Goal: Check status: Check status

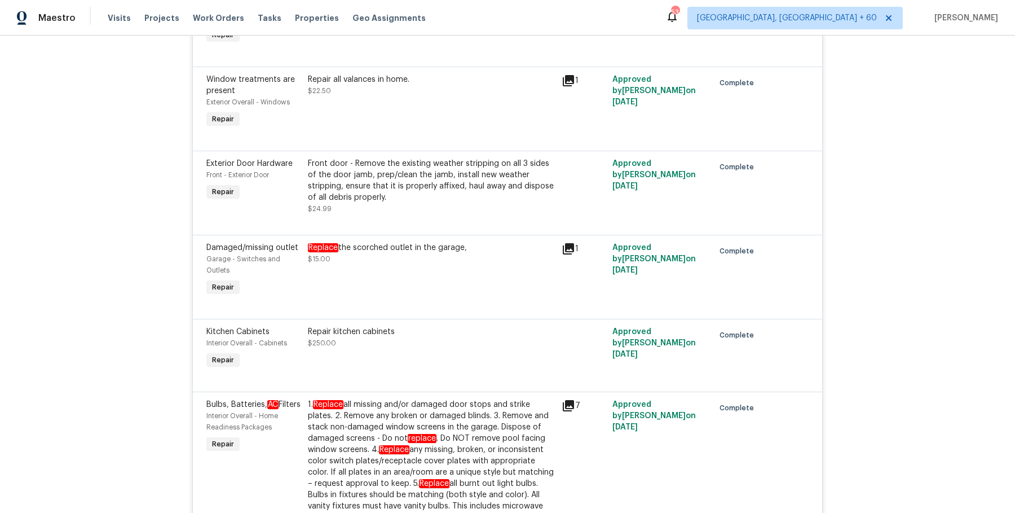
scroll to position [1414, 0]
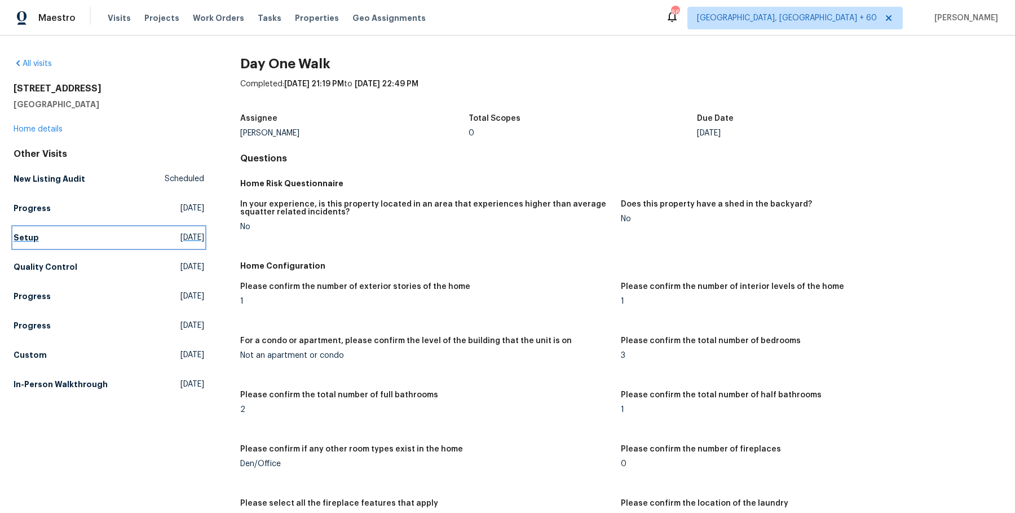
click at [28, 232] on h5 "Setup" at bounding box center [26, 237] width 25 height 11
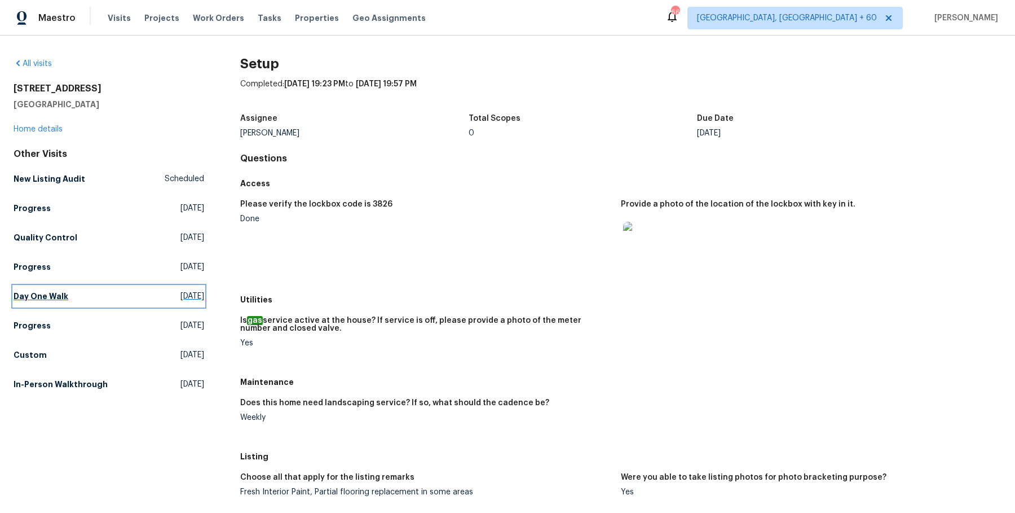
click at [49, 299] on h5 "Day One Walk" at bounding box center [41, 295] width 55 height 11
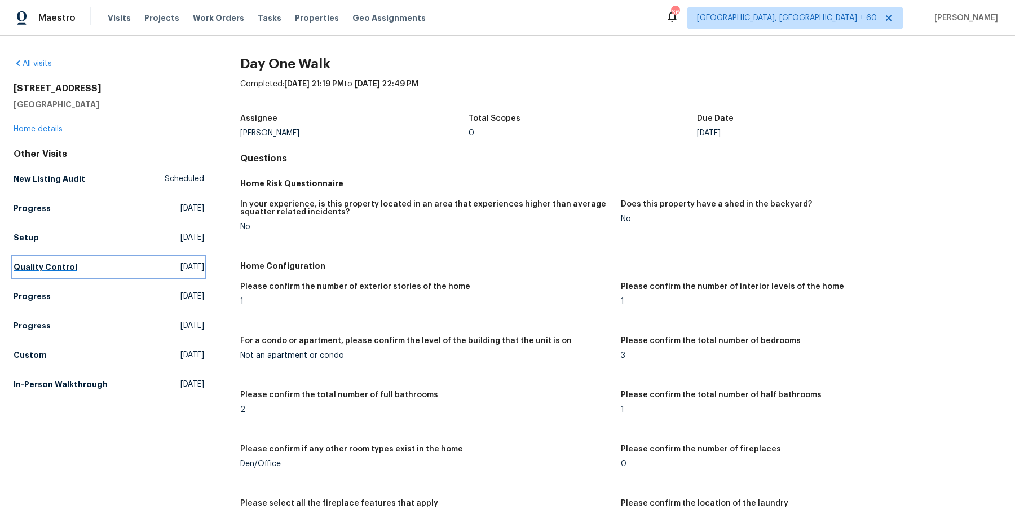
click at [47, 268] on h5 "Quality Control" at bounding box center [46, 266] width 64 height 11
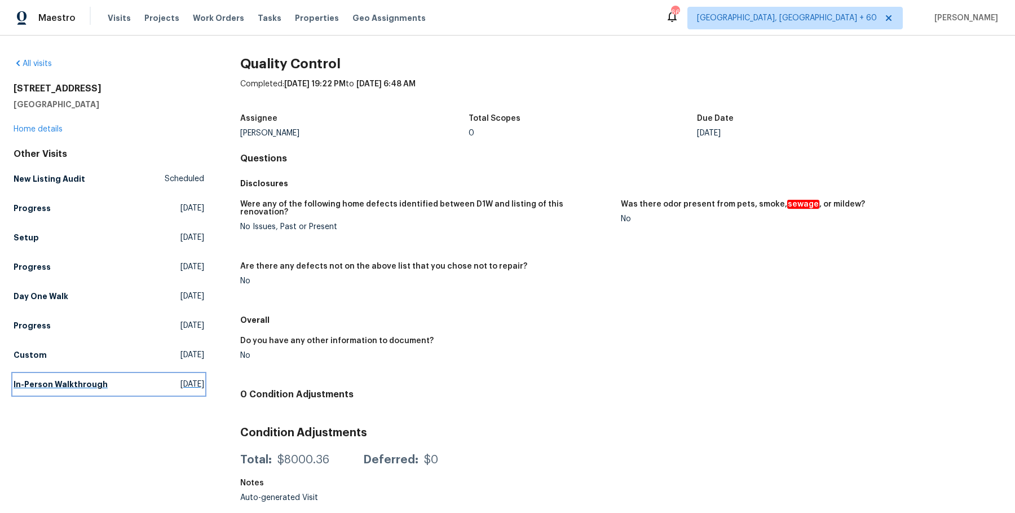
click at [72, 382] on h5 "In-Person Walkthrough" at bounding box center [61, 383] width 94 height 11
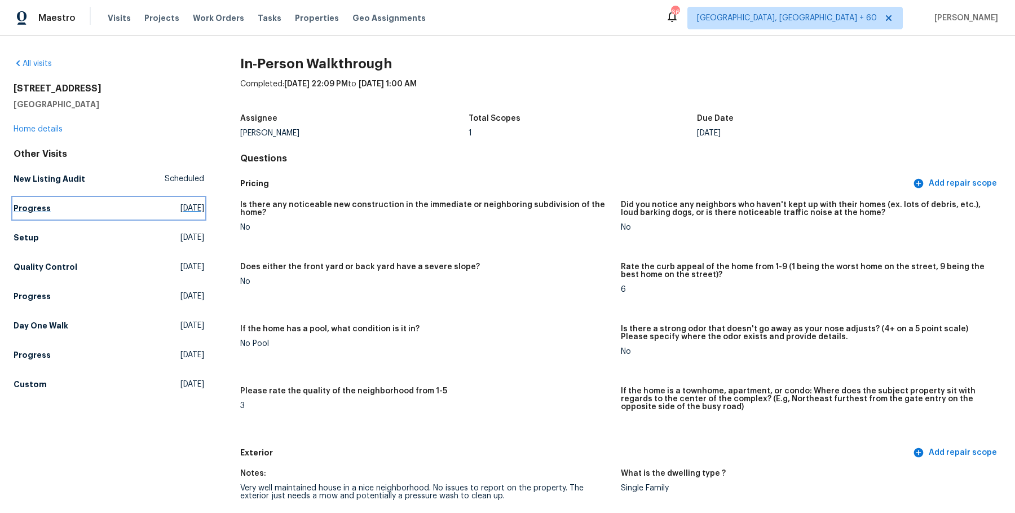
click at [36, 211] on h5 "Progress" at bounding box center [32, 207] width 37 height 11
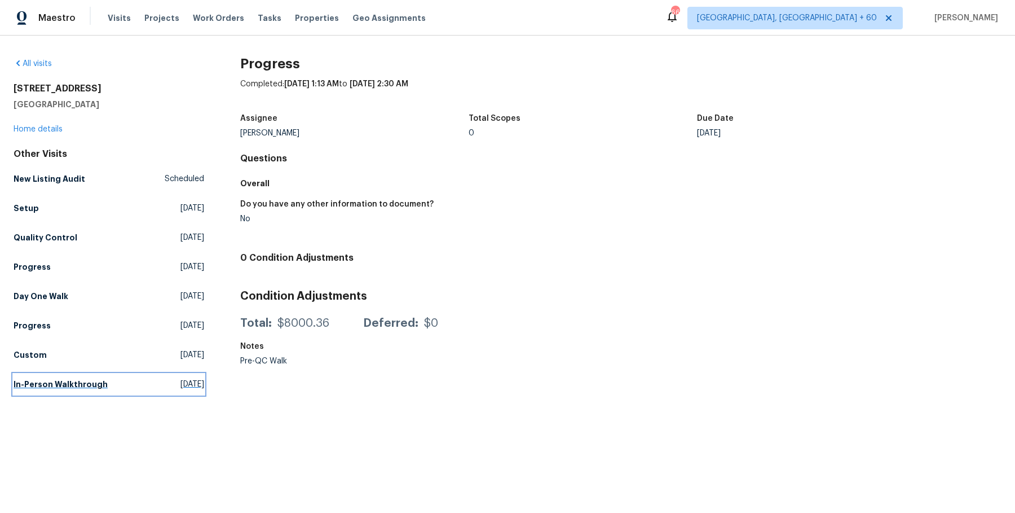
click at [105, 377] on link "In-Person Walkthrough Wed, Jul 30 2025" at bounding box center [109, 384] width 191 height 20
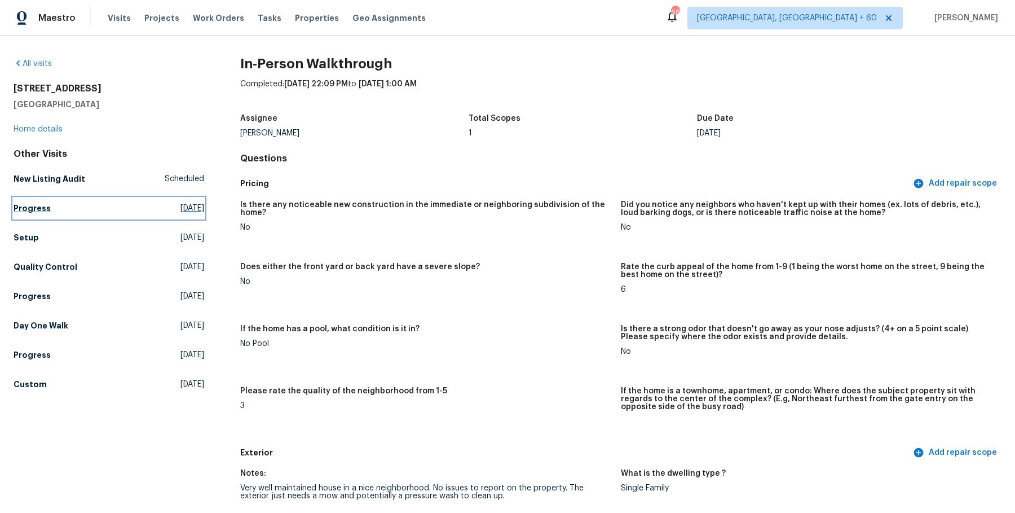
click at [34, 207] on h5 "Progress" at bounding box center [32, 207] width 37 height 11
